Goal: Information Seeking & Learning: Learn about a topic

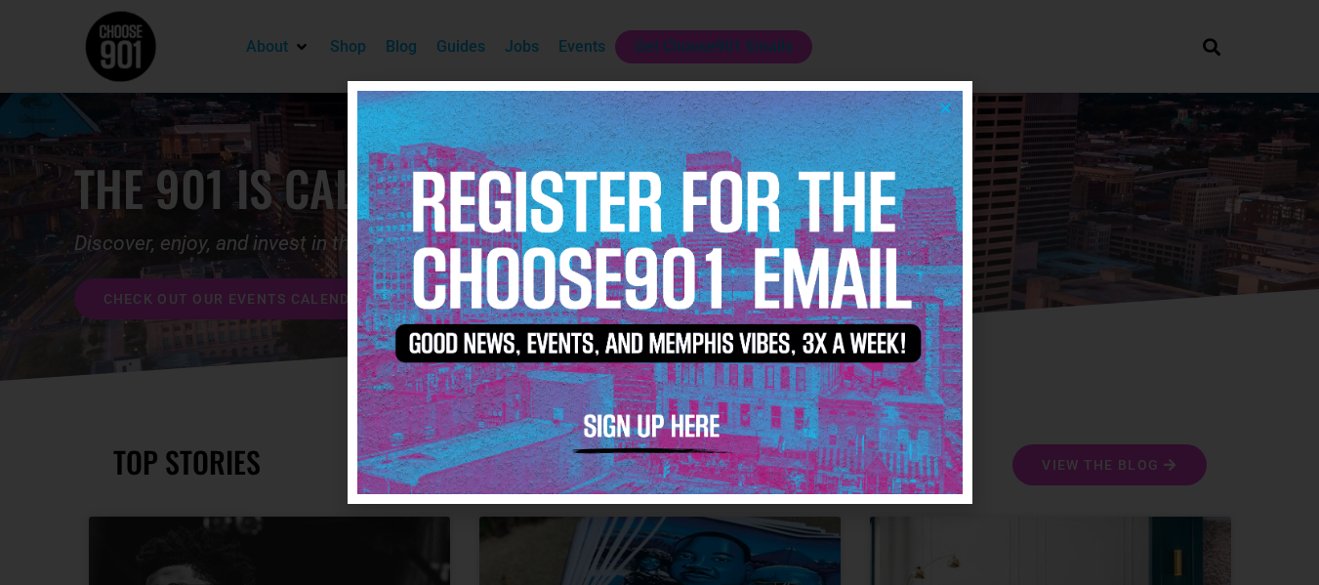
click at [939, 111] on icon "Close" at bounding box center [945, 108] width 15 height 15
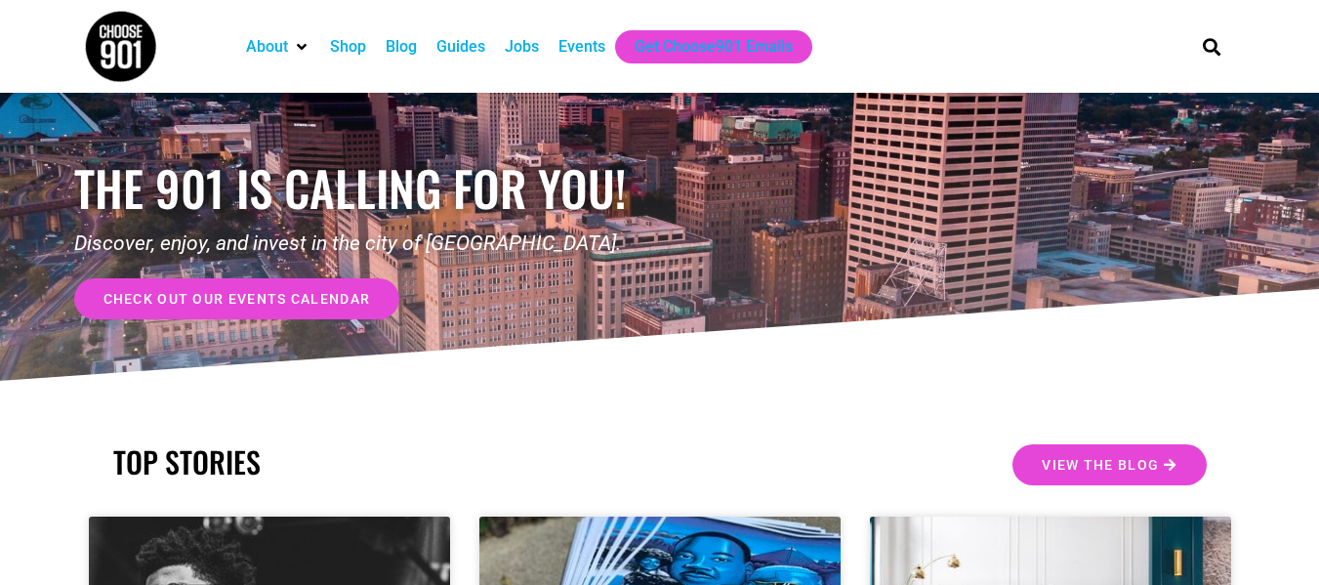
click at [529, 50] on div "Jobs" at bounding box center [522, 46] width 34 height 23
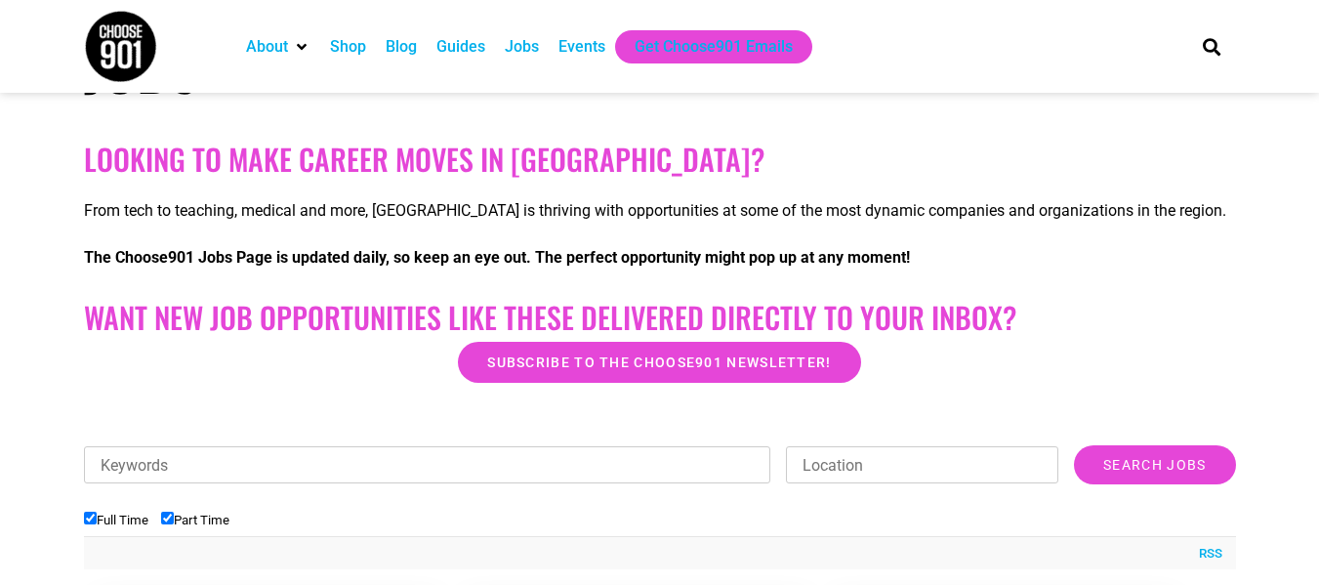
scroll to position [301, 0]
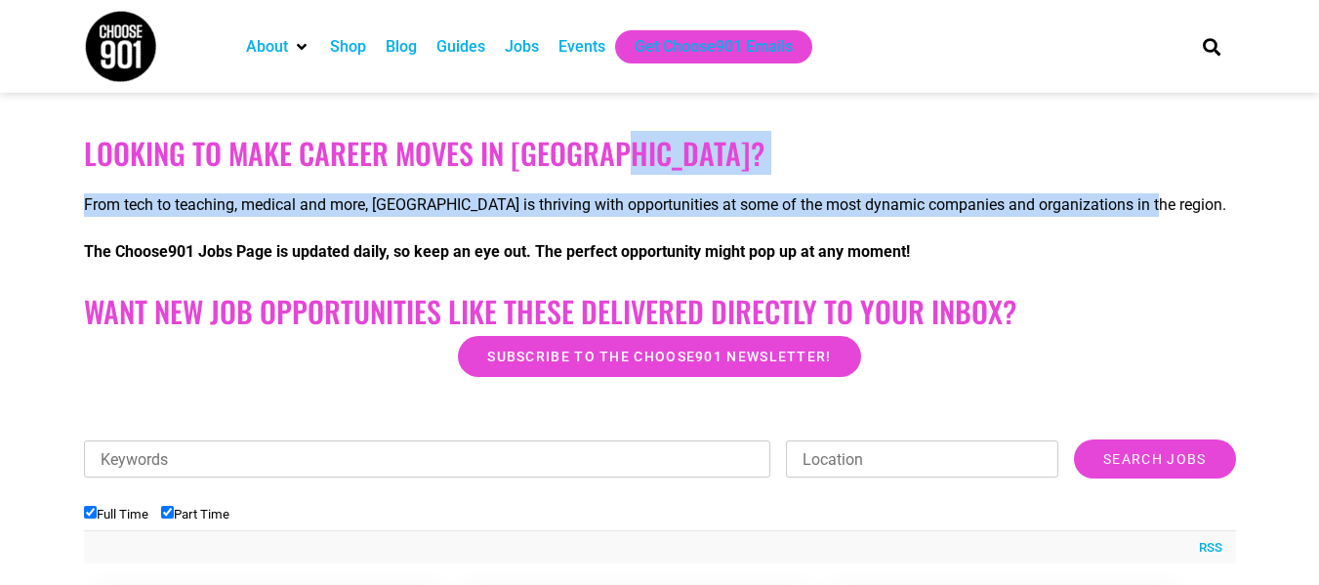
drag, startPoint x: 1315, startPoint y: 107, endPoint x: 1316, endPoint y: 182, distance: 74.2
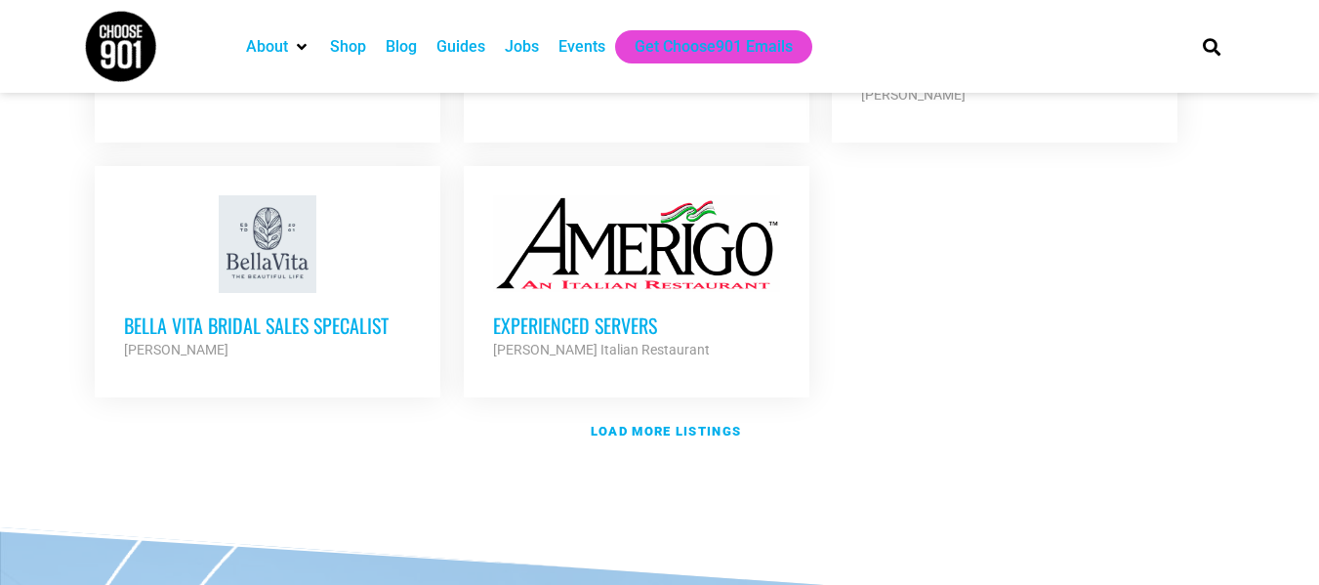
scroll to position [2427, 0]
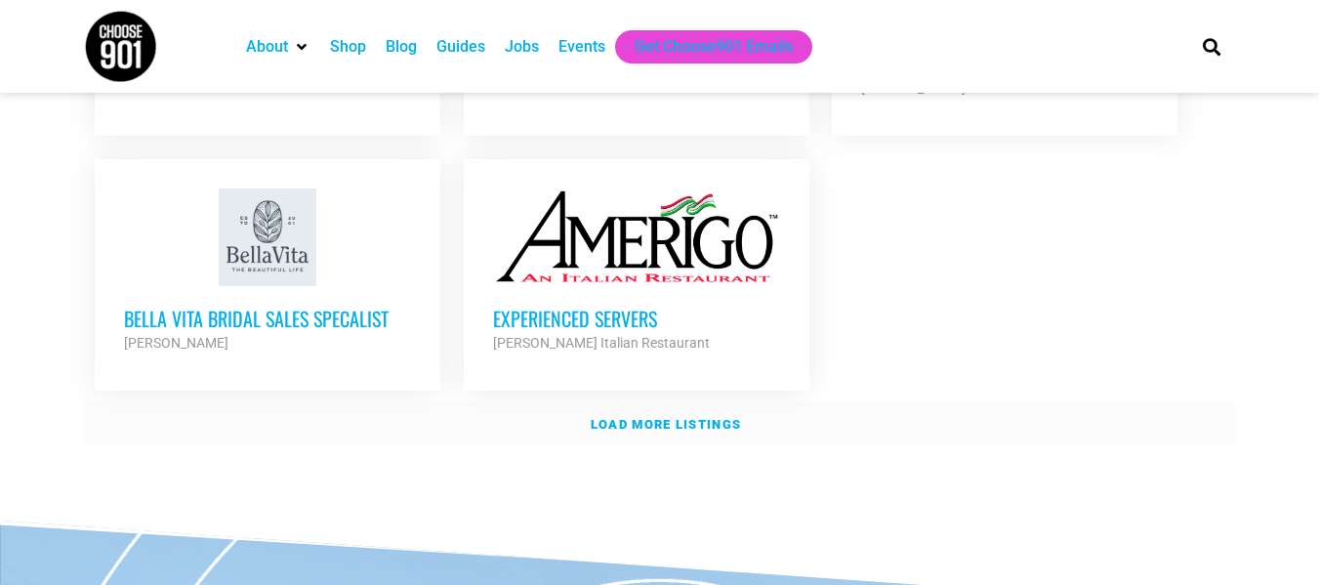
click at [640, 417] on strong "Load more listings" at bounding box center [666, 424] width 150 height 15
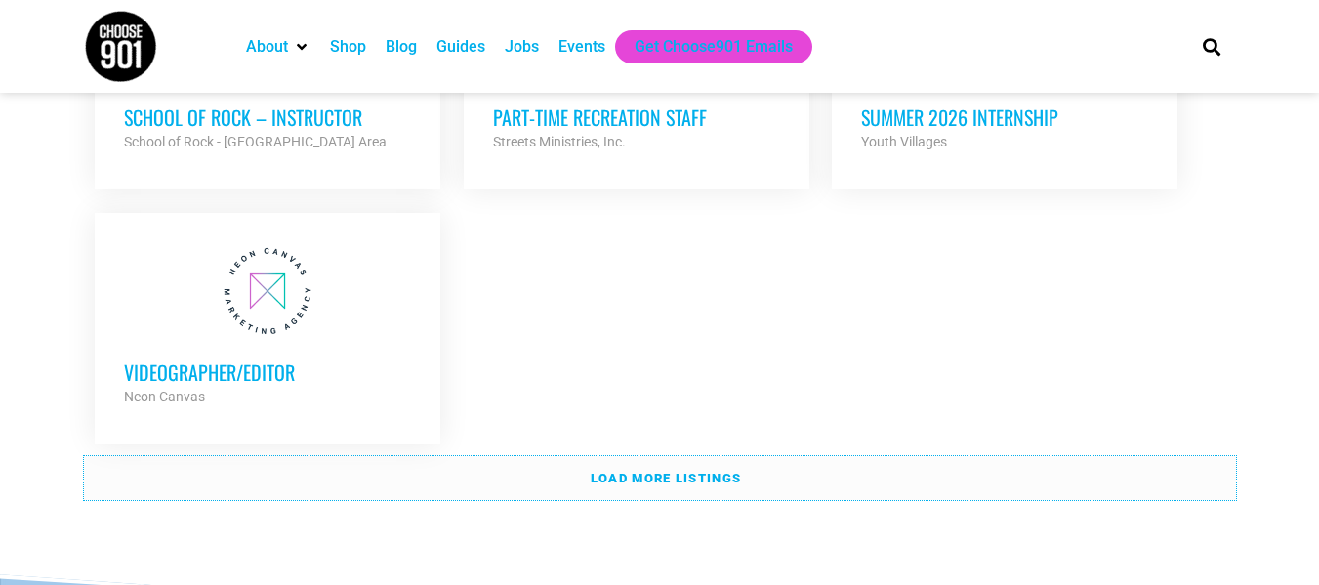
scroll to position [4261, 0]
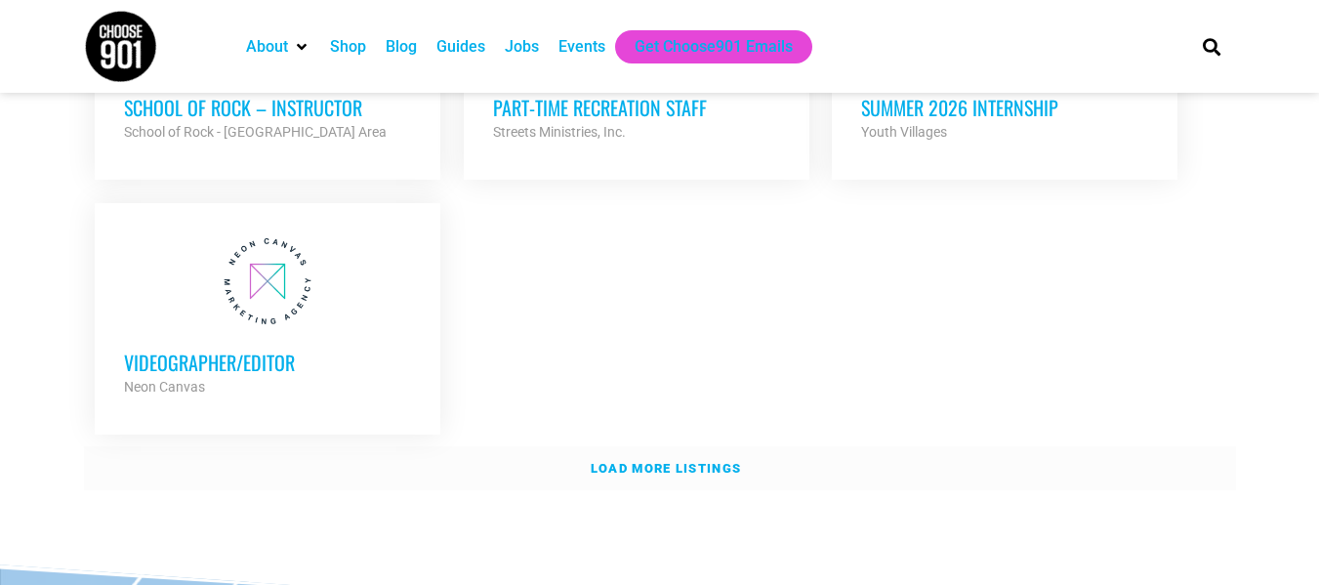
click at [699, 461] on strong "Load more listings" at bounding box center [666, 468] width 150 height 15
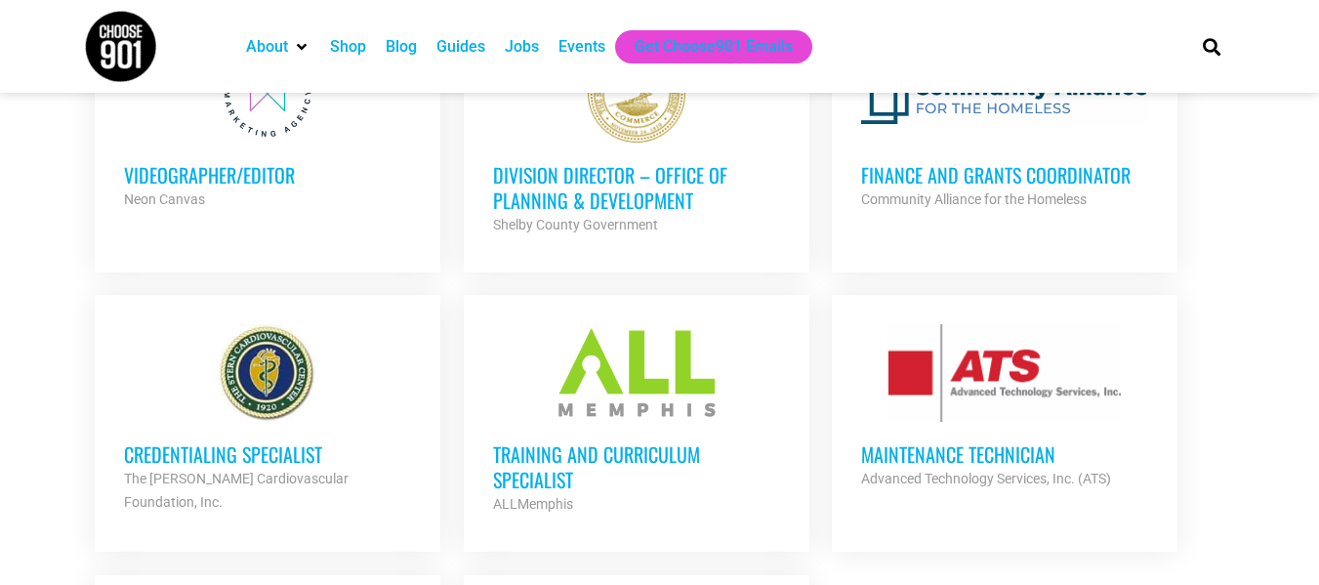
scroll to position [4459, 0]
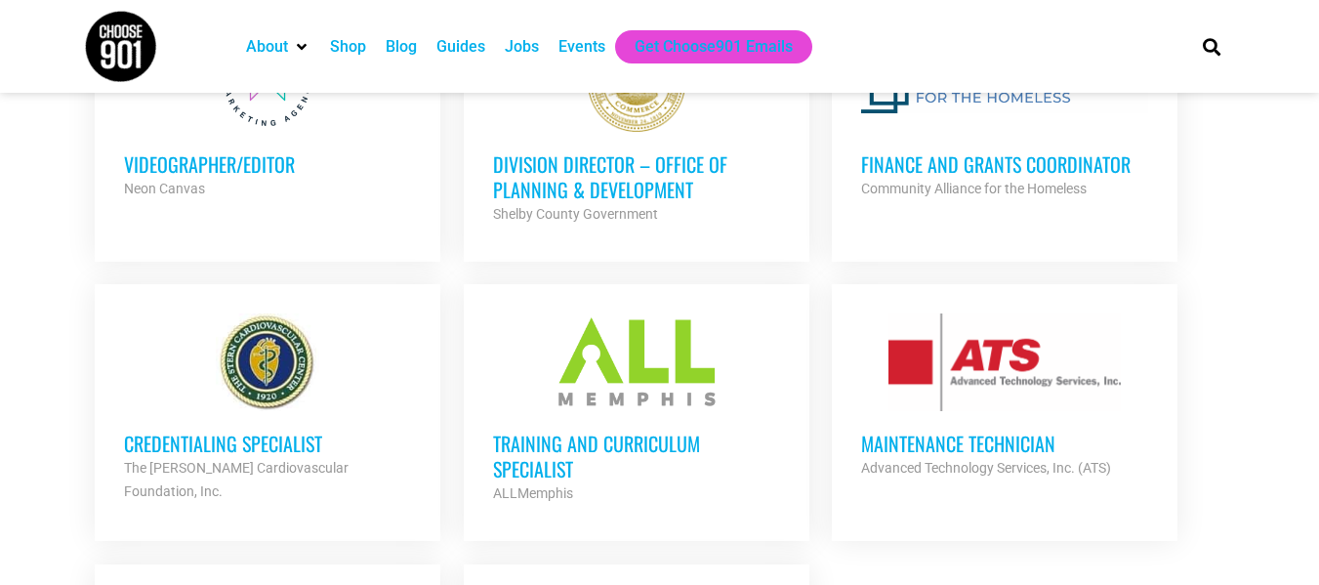
click at [996, 430] on h3 "Maintenance Technician" at bounding box center [1004, 442] width 287 height 25
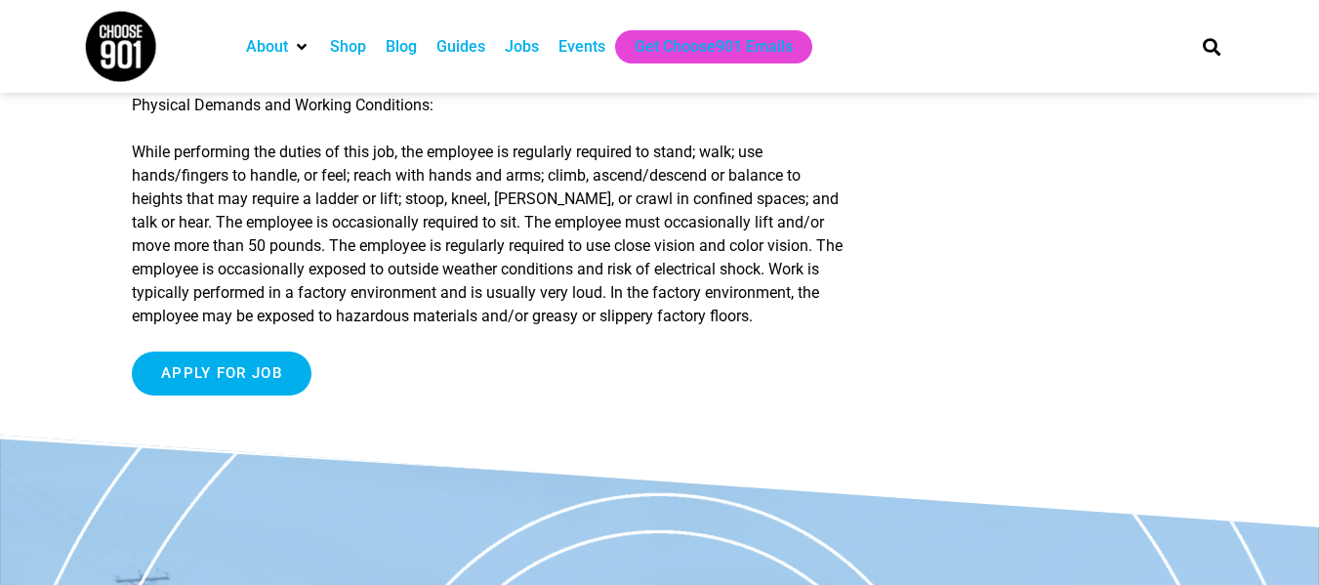
scroll to position [1714, 0]
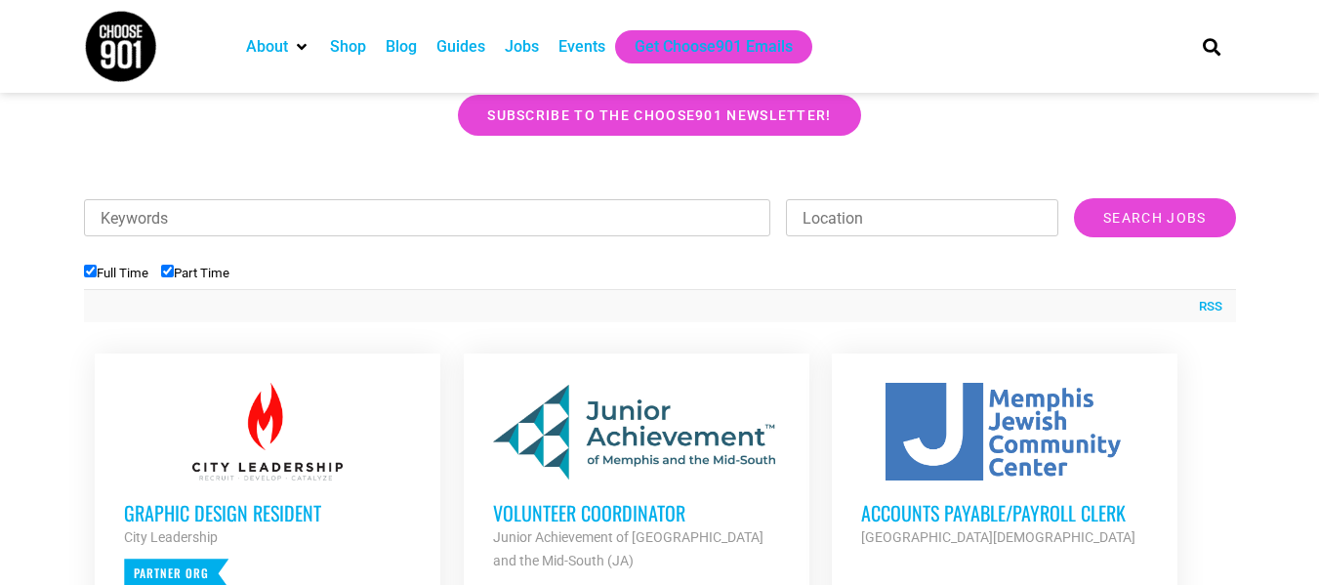
scroll to position [511, 0]
